Goal: Obtain resource: Download file/media

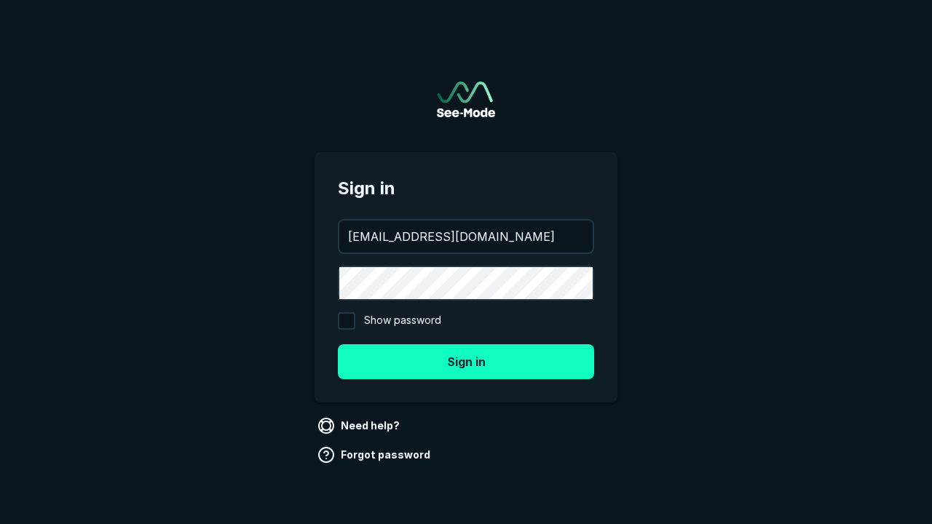
click at [466, 361] on button "Sign in" at bounding box center [466, 361] width 256 height 35
